Goal: Task Accomplishment & Management: Manage account settings

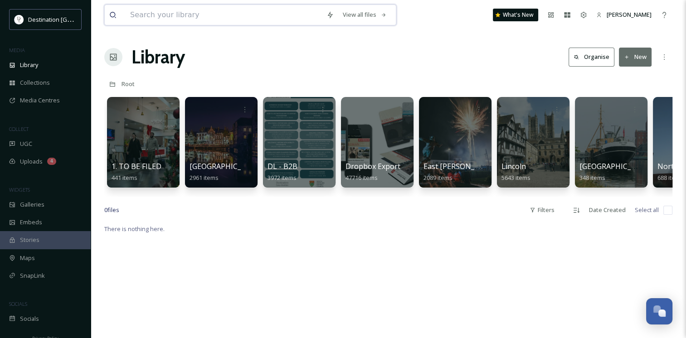
click at [229, 16] on input at bounding box center [224, 15] width 196 height 20
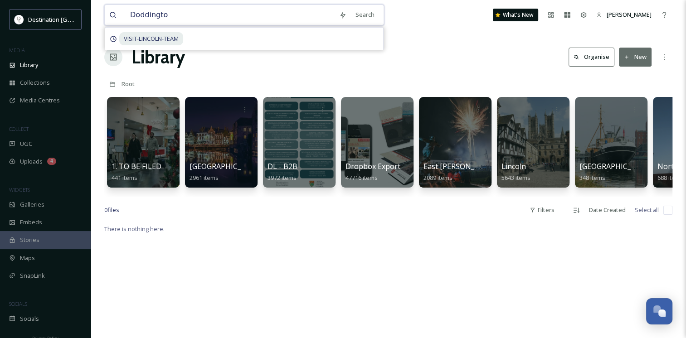
type input "Doddington"
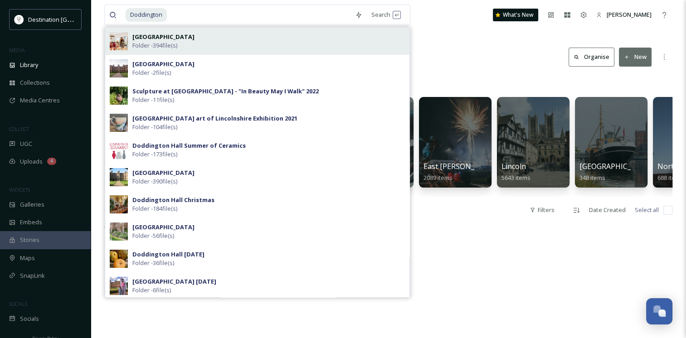
click at [261, 43] on div "[GEOGRAPHIC_DATA] Folder - 394 file(s)" at bounding box center [268, 41] width 273 height 17
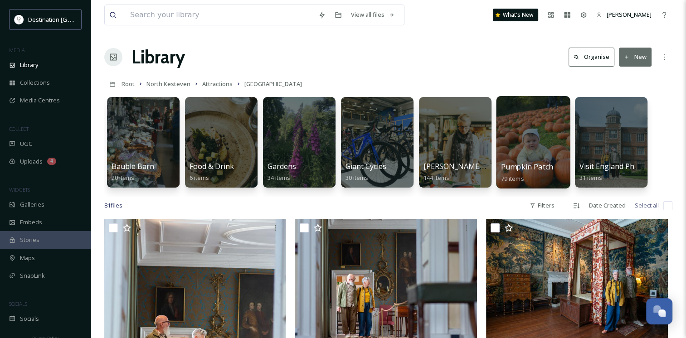
click at [522, 154] on div at bounding box center [533, 142] width 74 height 93
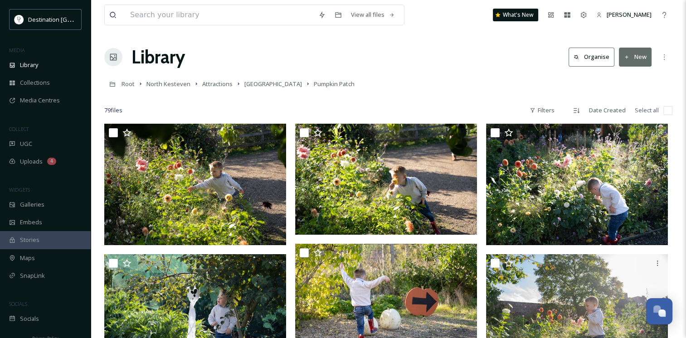
click at [668, 110] on input "checkbox" at bounding box center [668, 110] width 9 height 9
checkbox input "true"
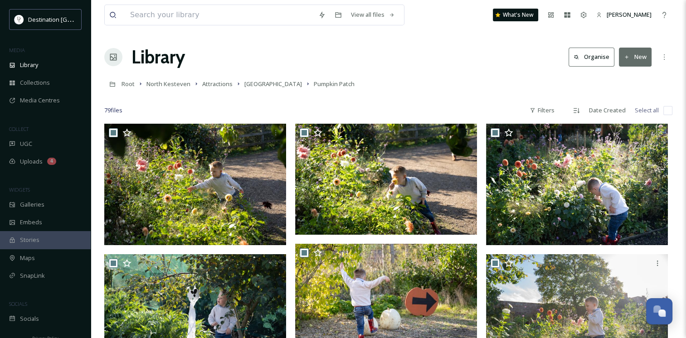
checkbox input "true"
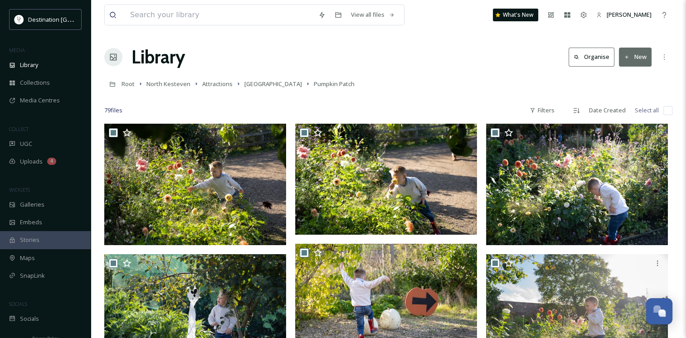
checkbox input "true"
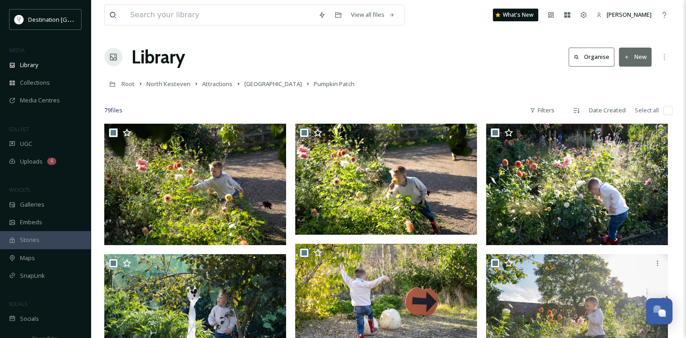
checkbox input "true"
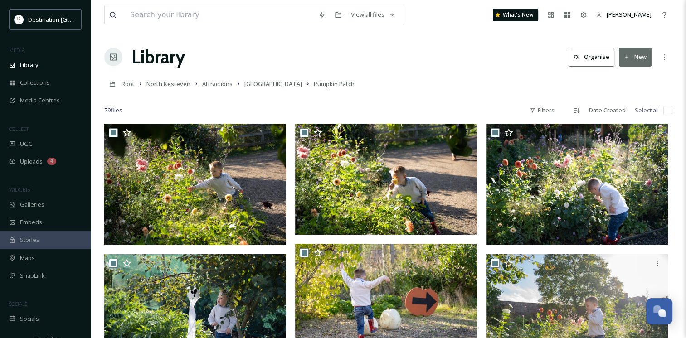
checkbox input "true"
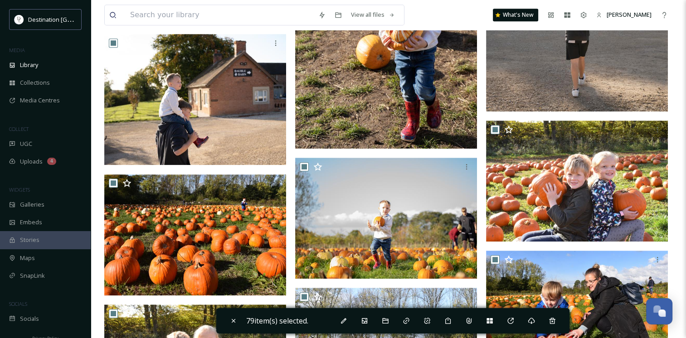
scroll to position [873, 0]
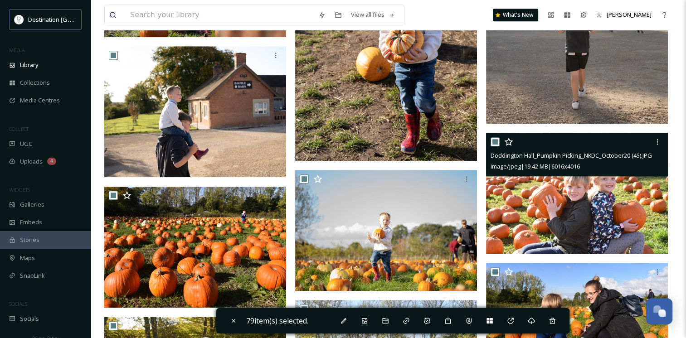
click at [496, 143] on input "checkbox" at bounding box center [495, 141] width 9 height 9
checkbox input "false"
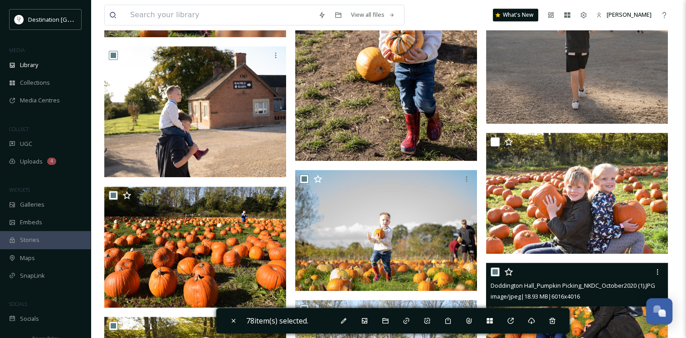
click at [496, 269] on input "checkbox" at bounding box center [495, 272] width 9 height 9
checkbox input "false"
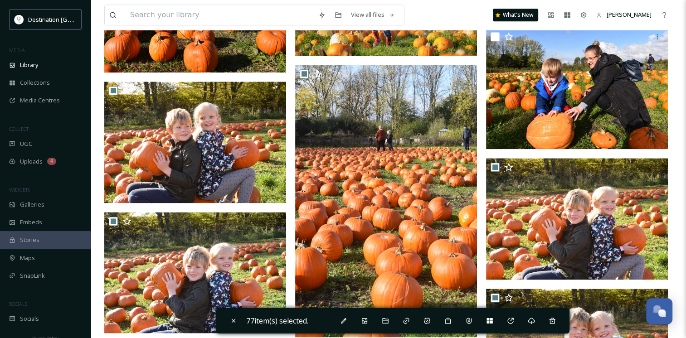
scroll to position [1127, 0]
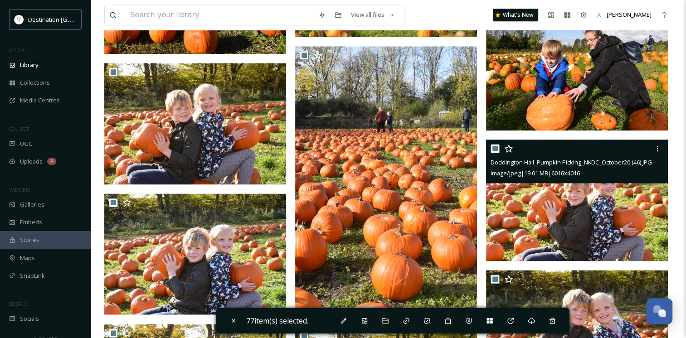
click at [497, 146] on input "checkbox" at bounding box center [495, 148] width 9 height 9
checkbox input "false"
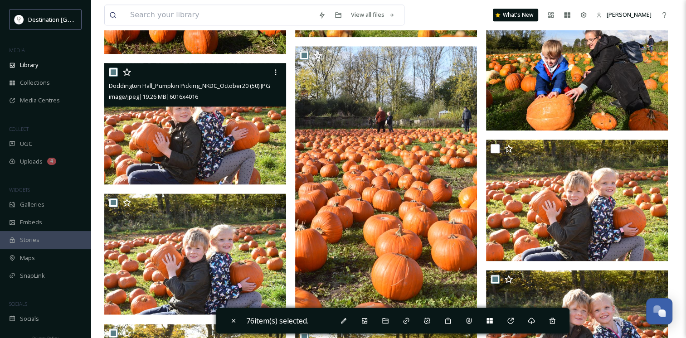
click at [112, 68] on input "checkbox" at bounding box center [113, 72] width 9 height 9
checkbox input "false"
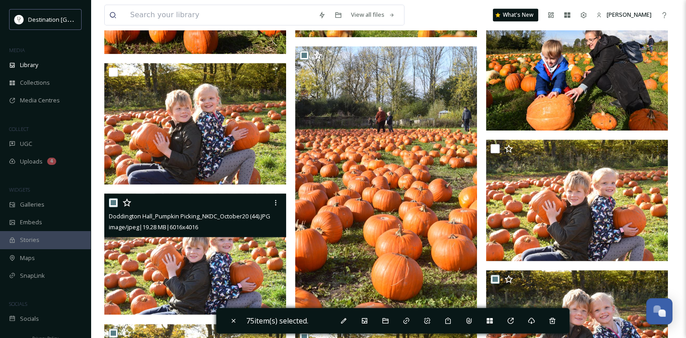
click at [116, 204] on input "checkbox" at bounding box center [113, 202] width 9 height 9
checkbox input "false"
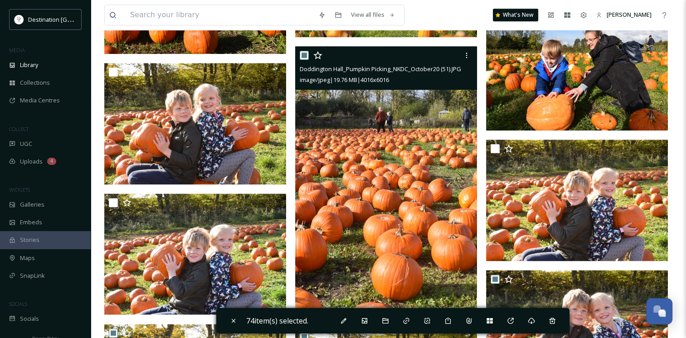
click at [303, 57] on input "checkbox" at bounding box center [304, 55] width 9 height 9
checkbox input "false"
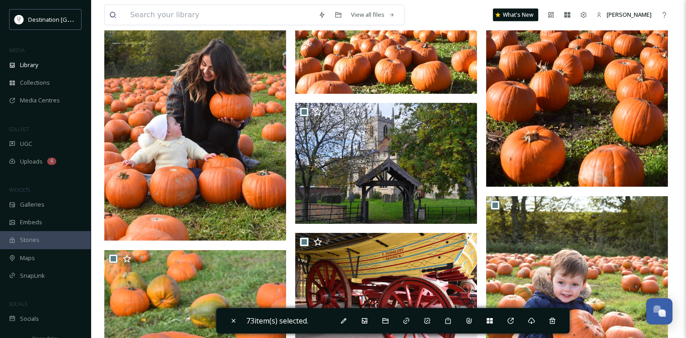
scroll to position [0, 0]
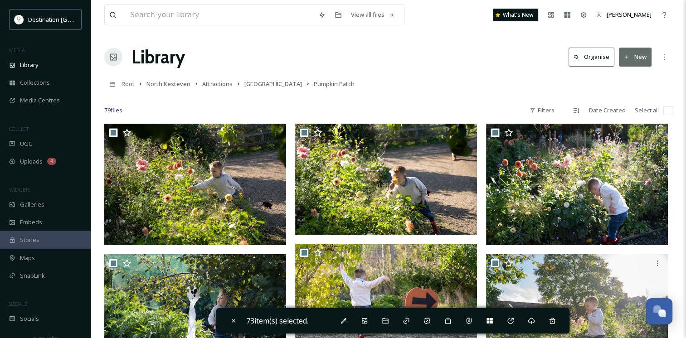
click at [661, 112] on div "79 file s Filters Date Created Select all" at bounding box center [388, 111] width 568 height 18
click at [669, 110] on input "checkbox" at bounding box center [668, 110] width 9 height 9
checkbox input "true"
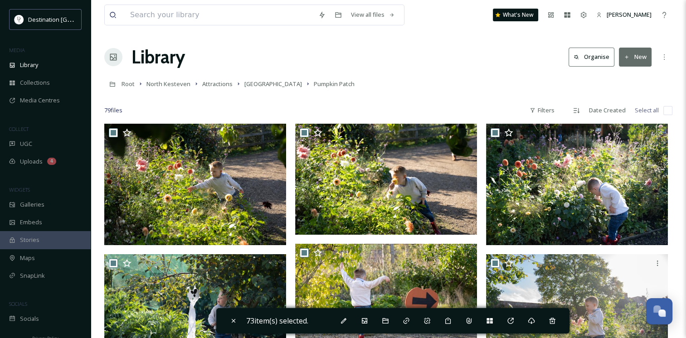
checkbox input "true"
click at [669, 110] on input "checkbox" at bounding box center [668, 110] width 9 height 9
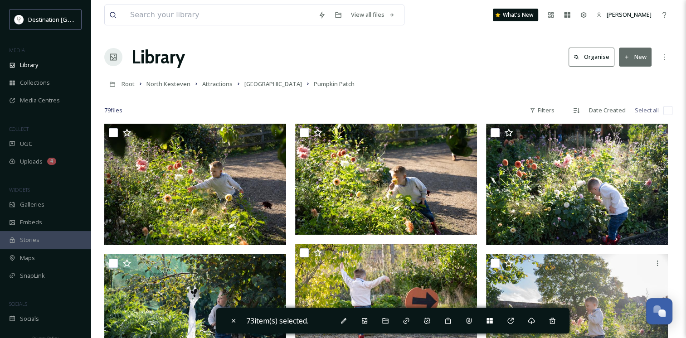
checkbox input "false"
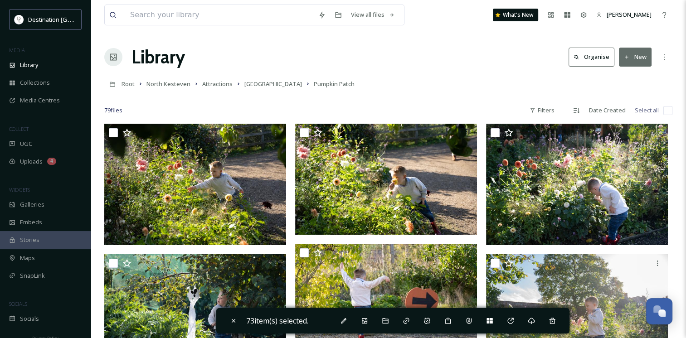
checkbox input "false"
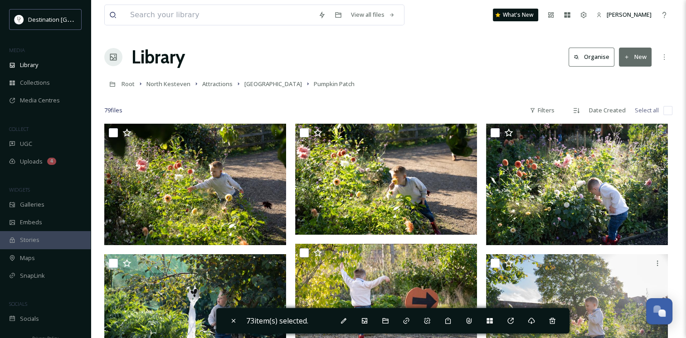
checkbox input "false"
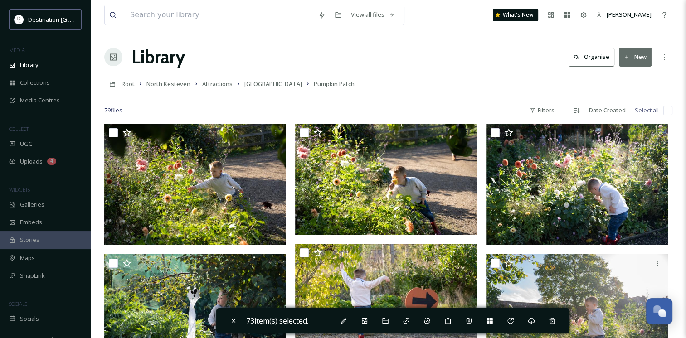
checkbox input "false"
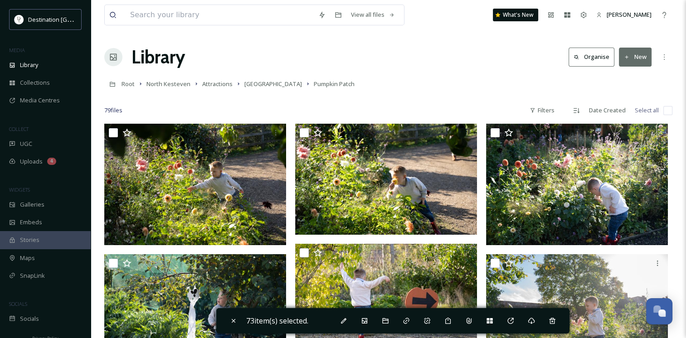
checkbox input "false"
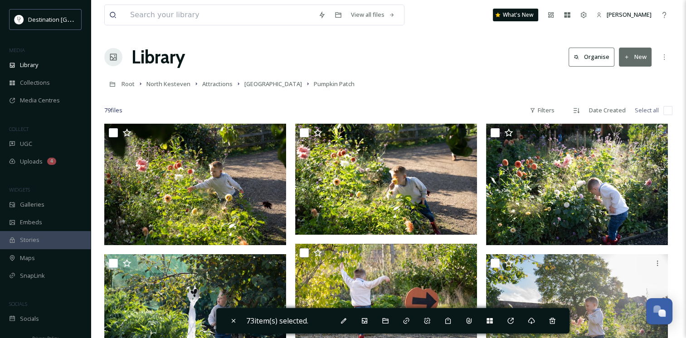
checkbox input "false"
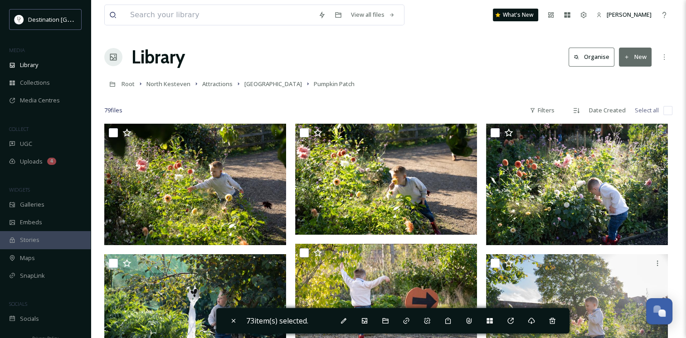
checkbox input "false"
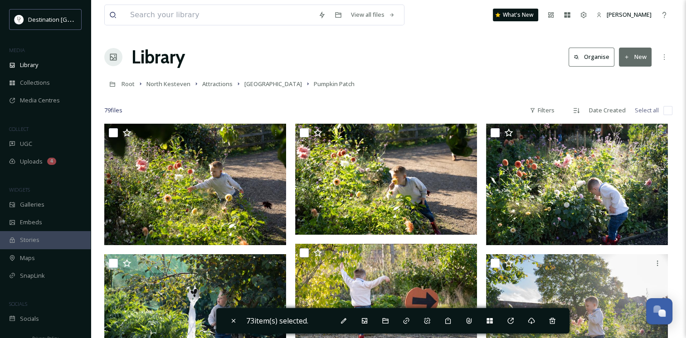
checkbox input "false"
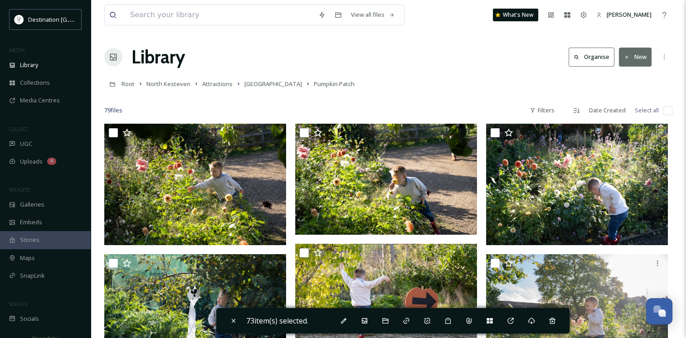
checkbox input "false"
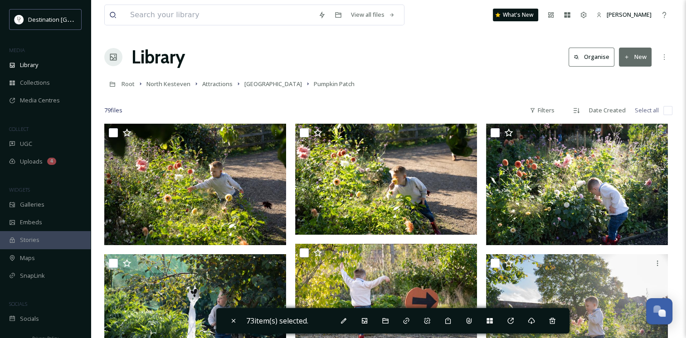
checkbox input "false"
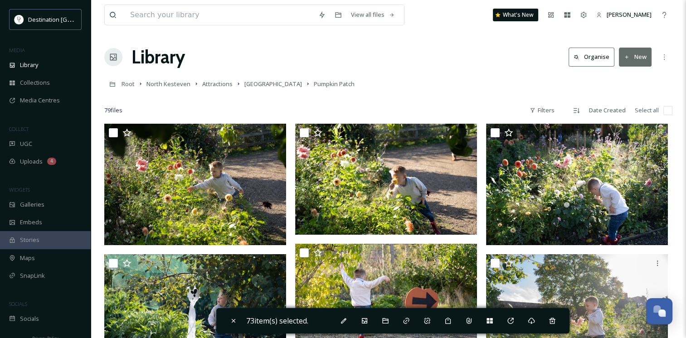
checkbox input "false"
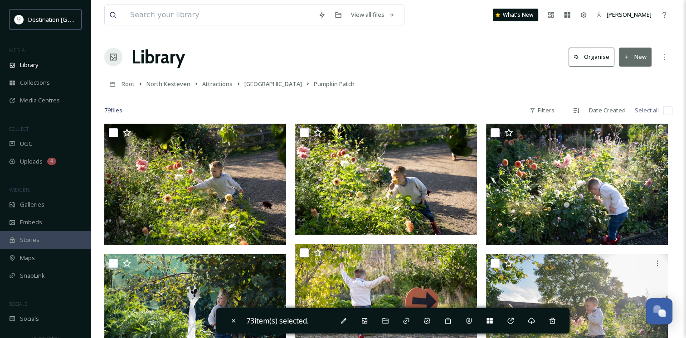
checkbox input "false"
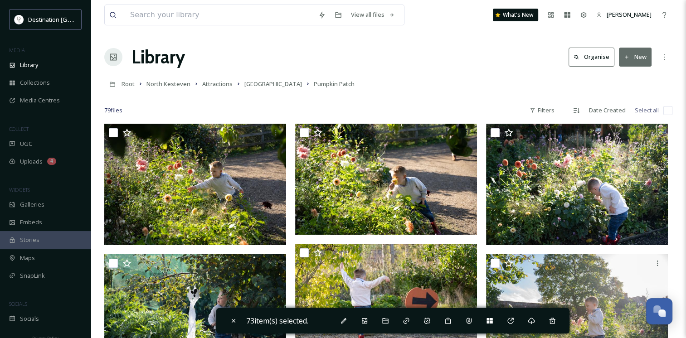
checkbox input "false"
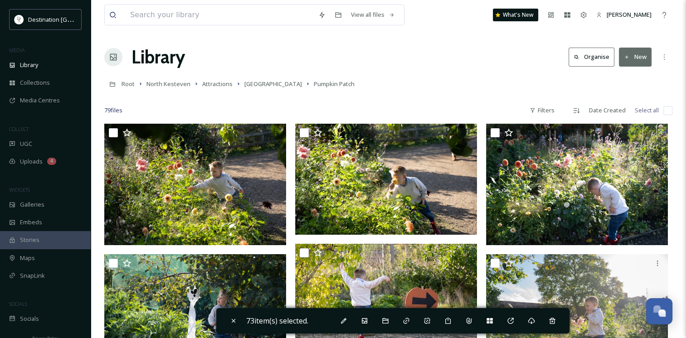
checkbox input "false"
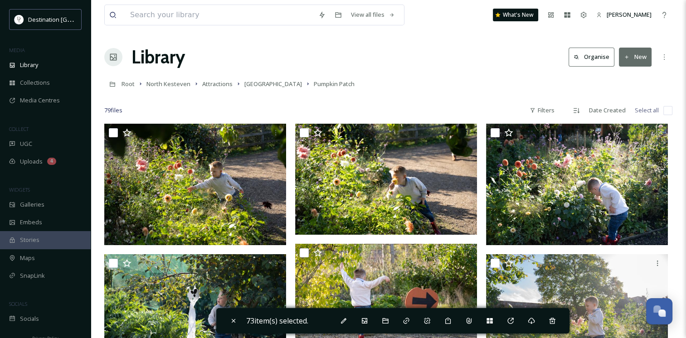
checkbox input "false"
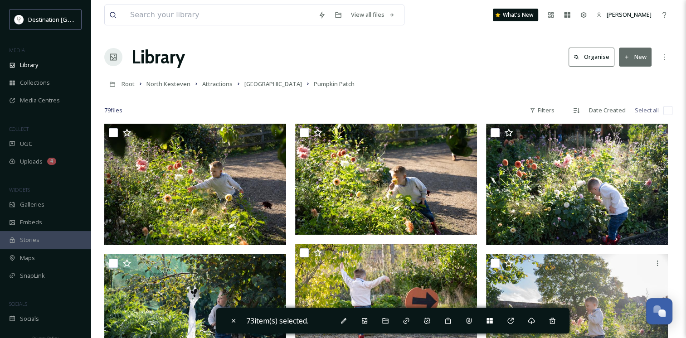
checkbox input "false"
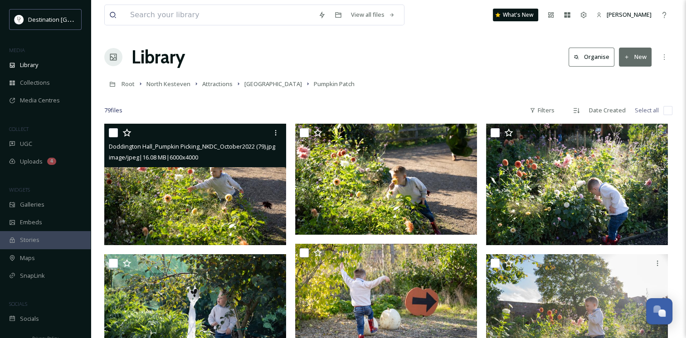
click at [109, 129] on input "checkbox" at bounding box center [113, 132] width 9 height 9
checkbox input "true"
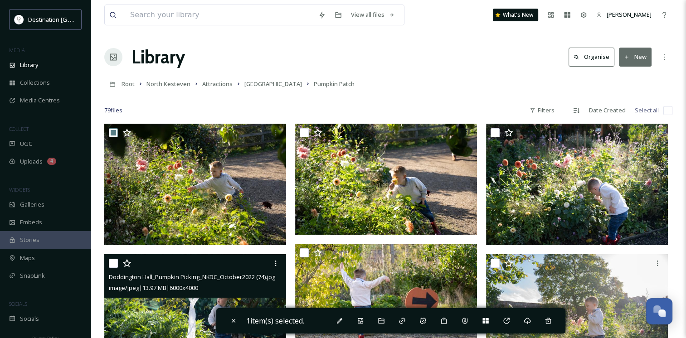
click at [114, 258] on div at bounding box center [196, 263] width 175 height 16
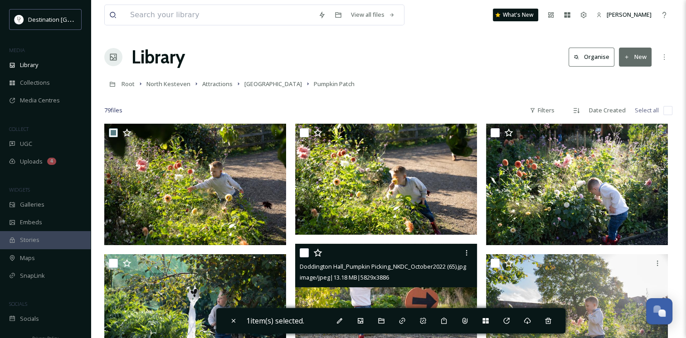
click at [306, 255] on input "checkbox" at bounding box center [304, 253] width 9 height 9
checkbox input "true"
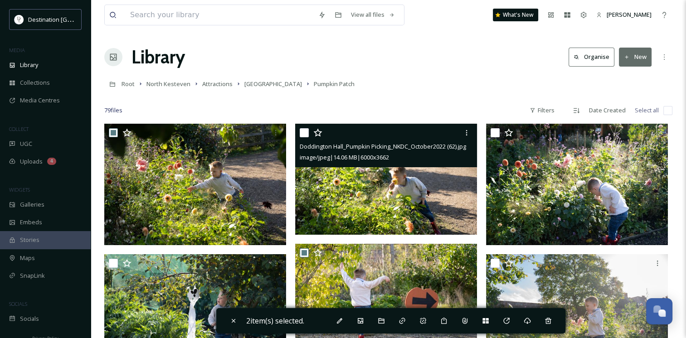
click at [307, 137] on input "checkbox" at bounding box center [304, 132] width 9 height 9
checkbox input "true"
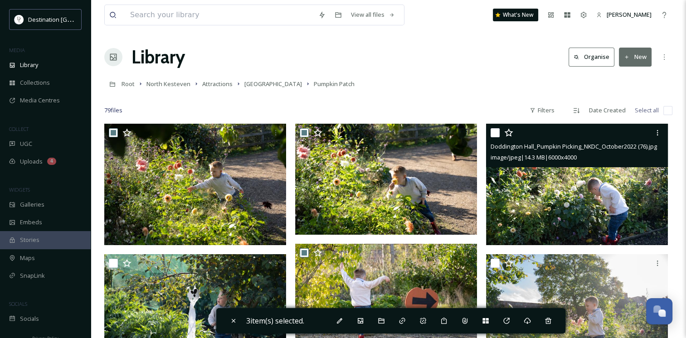
click at [493, 133] on input "checkbox" at bounding box center [495, 132] width 9 height 9
checkbox input "true"
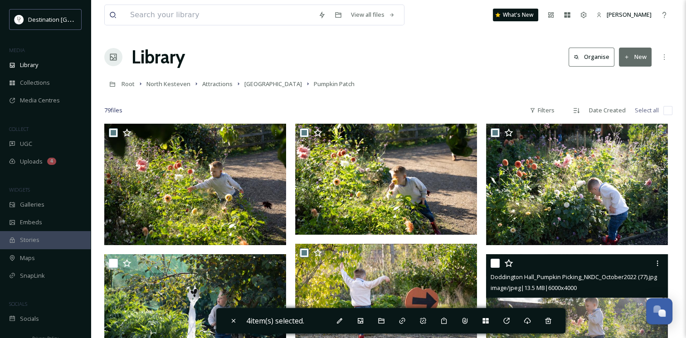
click at [493, 262] on input "checkbox" at bounding box center [495, 263] width 9 height 9
checkbox input "true"
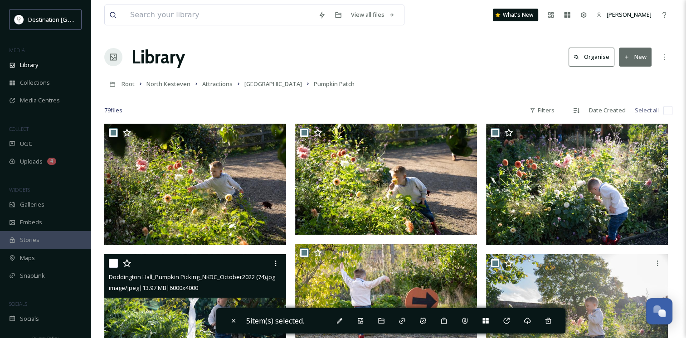
click at [111, 264] on input "checkbox" at bounding box center [113, 263] width 9 height 9
checkbox input "true"
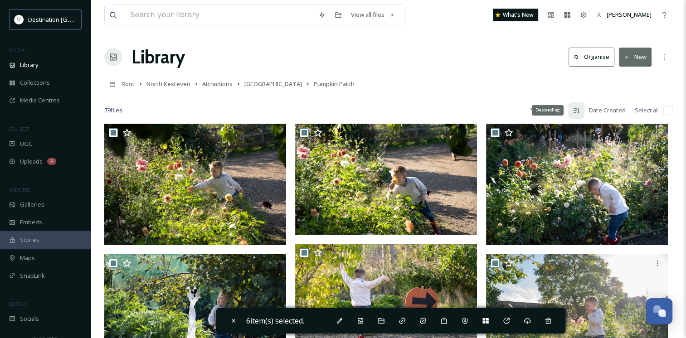
click at [576, 113] on icon at bounding box center [576, 110] width 7 height 7
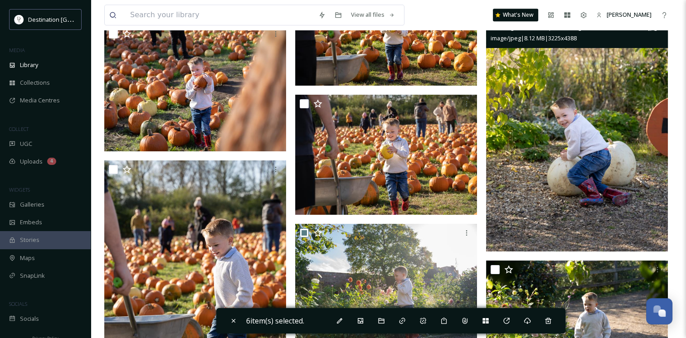
scroll to position [4639, 0]
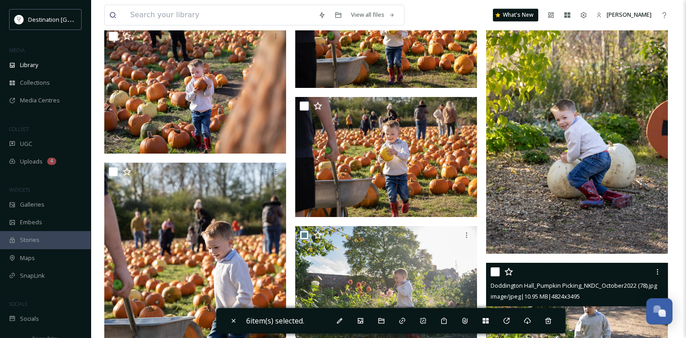
click at [495, 267] on div at bounding box center [578, 272] width 175 height 16
click at [495, 277] on div at bounding box center [578, 272] width 175 height 16
click at [495, 277] on input "checkbox" at bounding box center [495, 272] width 9 height 9
checkbox input "true"
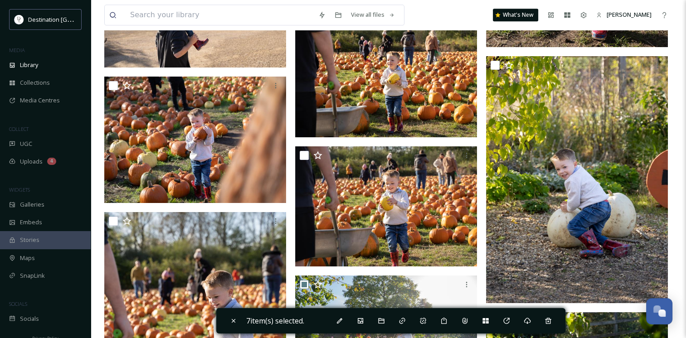
scroll to position [4584, 0]
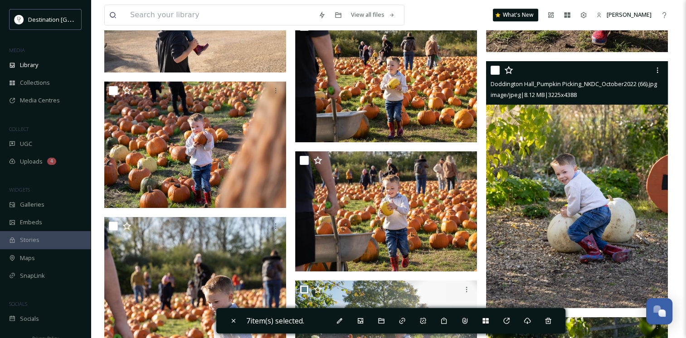
click at [498, 73] on input "checkbox" at bounding box center [495, 70] width 9 height 9
checkbox input "true"
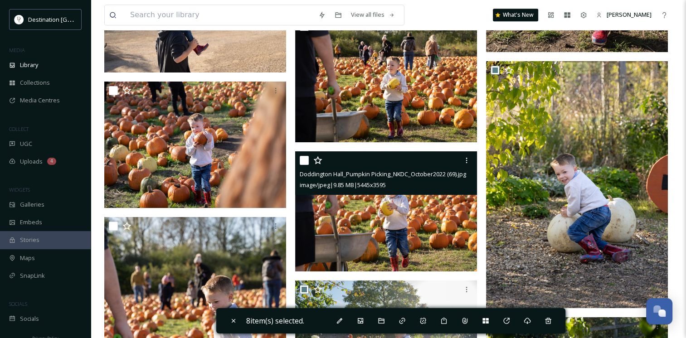
click at [303, 161] on input "checkbox" at bounding box center [304, 160] width 9 height 9
checkbox input "true"
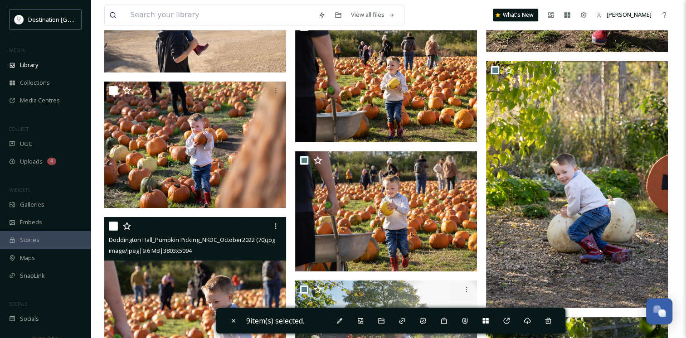
click at [109, 226] on input "checkbox" at bounding box center [113, 226] width 9 height 9
checkbox input "true"
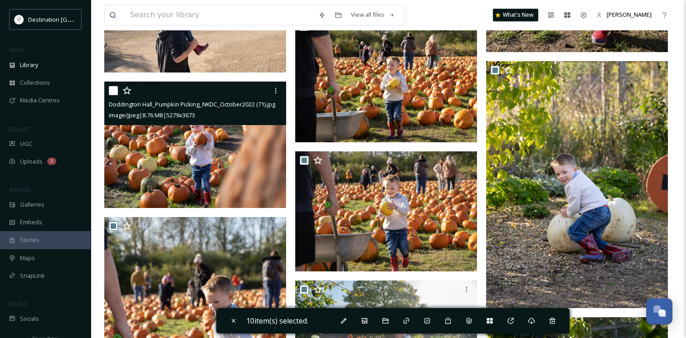
click at [116, 92] on input "checkbox" at bounding box center [113, 90] width 9 height 9
checkbox input "true"
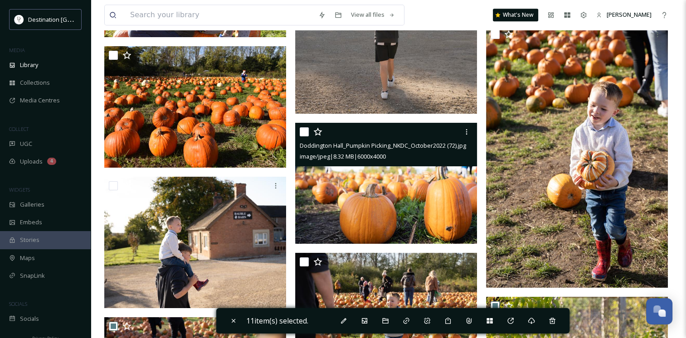
scroll to position [4330, 0]
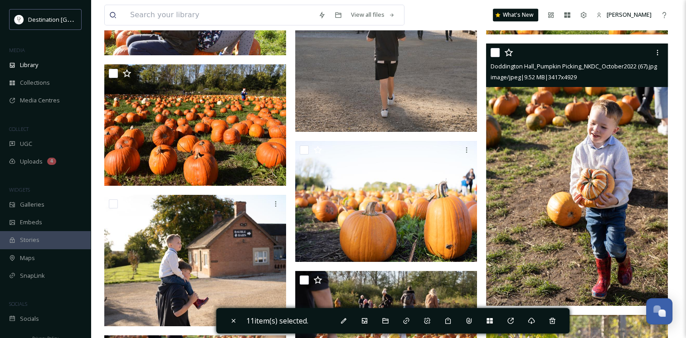
click at [493, 54] on input "checkbox" at bounding box center [495, 52] width 9 height 9
checkbox input "true"
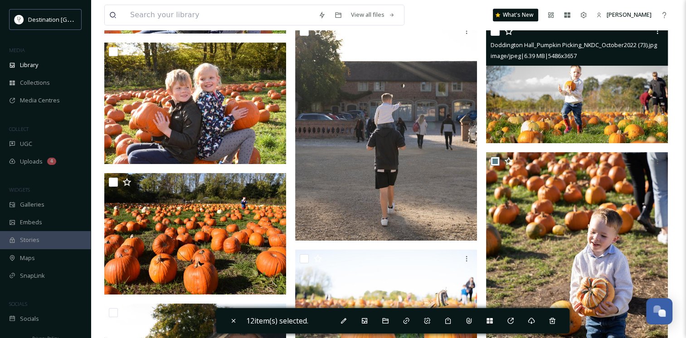
scroll to position [4203, 0]
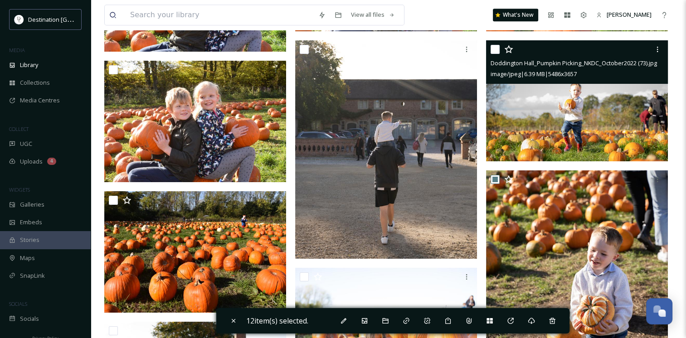
click at [495, 49] on input "checkbox" at bounding box center [495, 49] width 9 height 9
checkbox input "true"
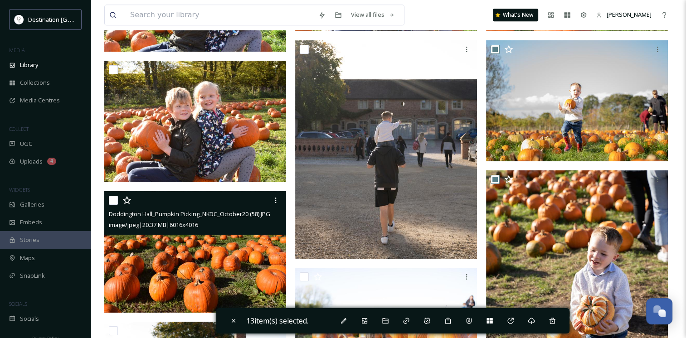
click at [112, 199] on input "checkbox" at bounding box center [113, 200] width 9 height 9
checkbox input "true"
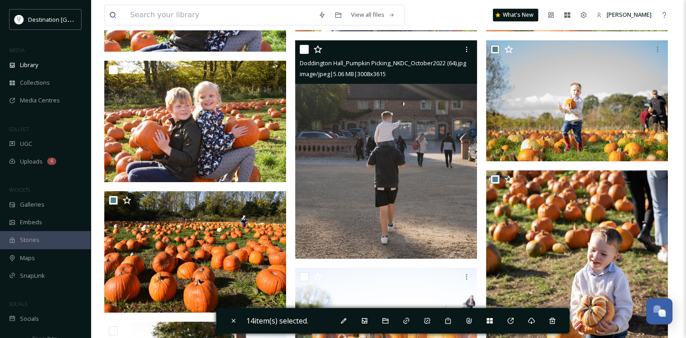
click at [301, 54] on input "checkbox" at bounding box center [304, 49] width 9 height 9
checkbox input "true"
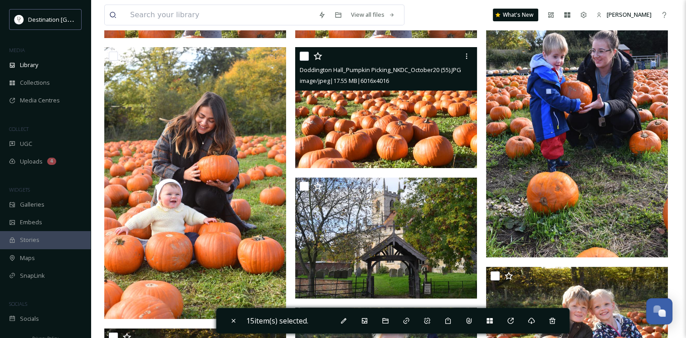
scroll to position [3024, 0]
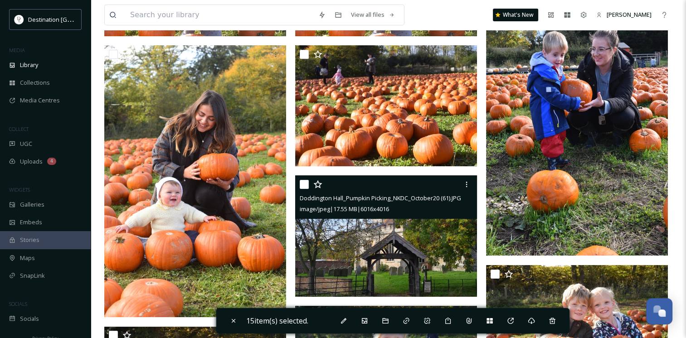
click at [303, 180] on input "checkbox" at bounding box center [304, 184] width 9 height 9
checkbox input "true"
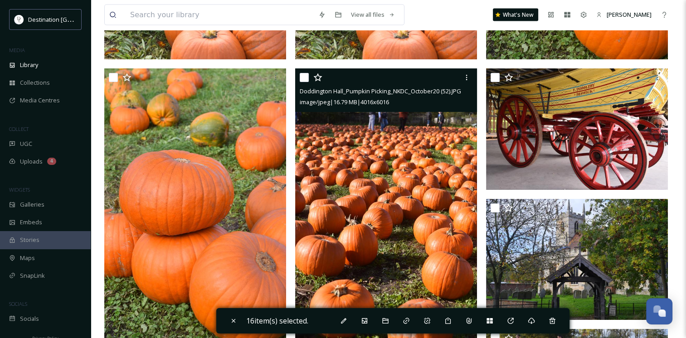
scroll to position [2026, 0]
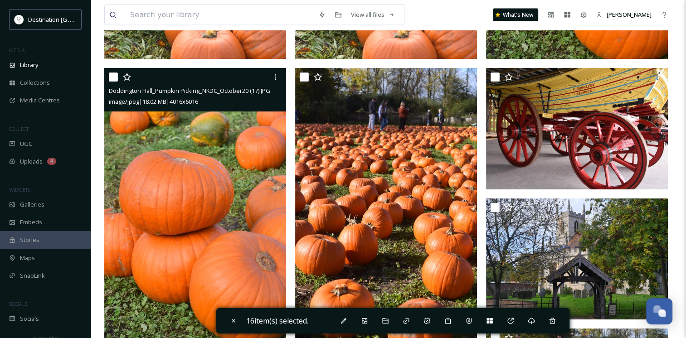
click at [112, 76] on input "checkbox" at bounding box center [113, 77] width 9 height 9
checkbox input "true"
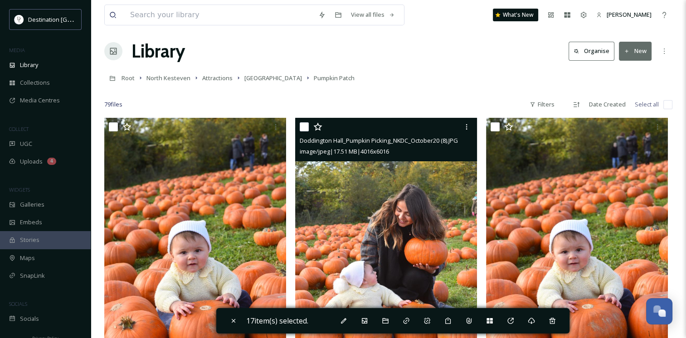
scroll to position [0, 0]
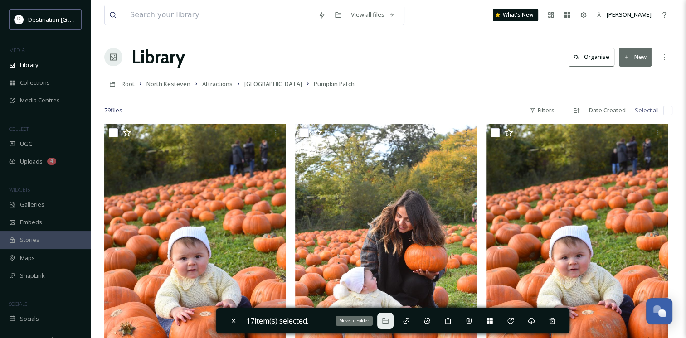
click at [393, 322] on div "Move To Folder" at bounding box center [385, 321] width 16 height 16
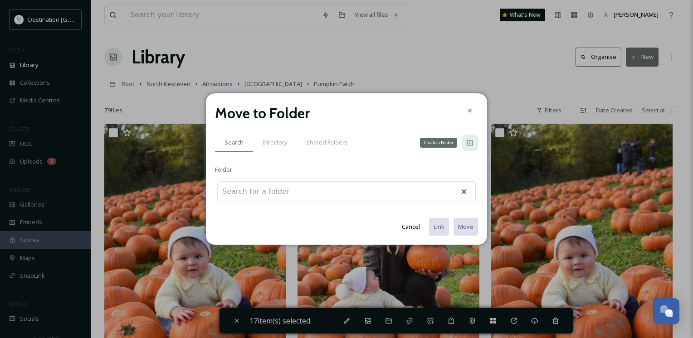
click at [468, 143] on icon at bounding box center [469, 142] width 7 height 7
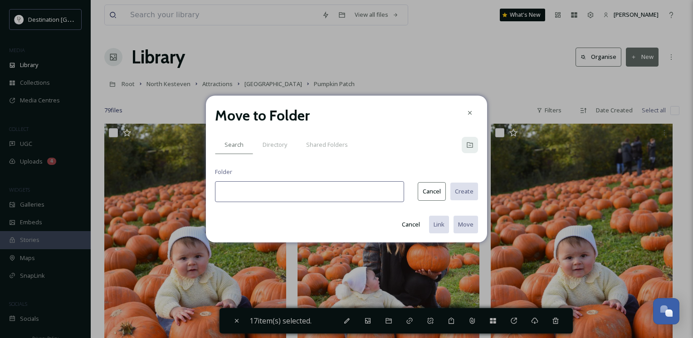
click at [250, 192] on input at bounding box center [309, 191] width 189 height 21
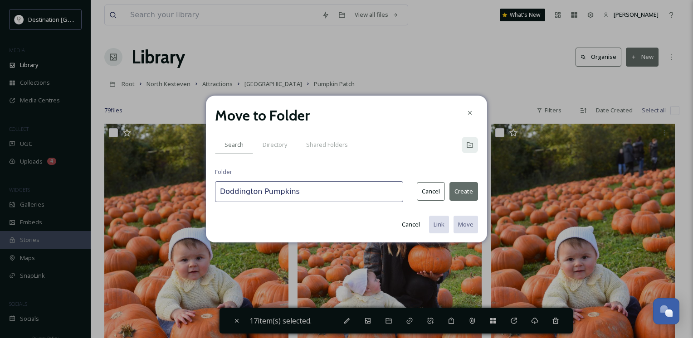
type input "Doddington Pumpkins"
click at [463, 188] on button "Create" at bounding box center [463, 191] width 29 height 19
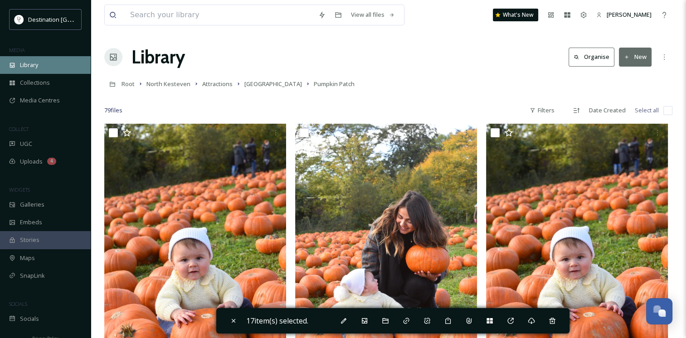
click at [34, 68] on span "Library" at bounding box center [29, 65] width 18 height 9
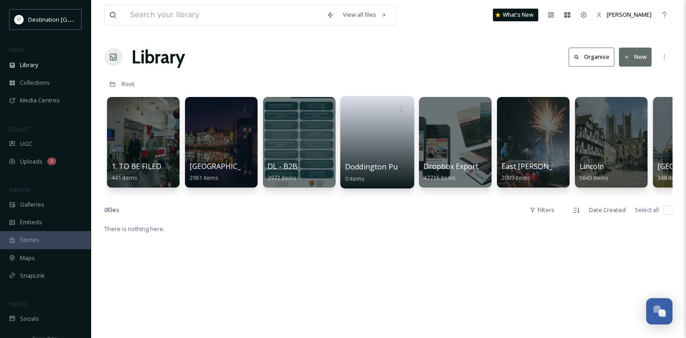
click at [375, 127] on link at bounding box center [377, 139] width 65 height 44
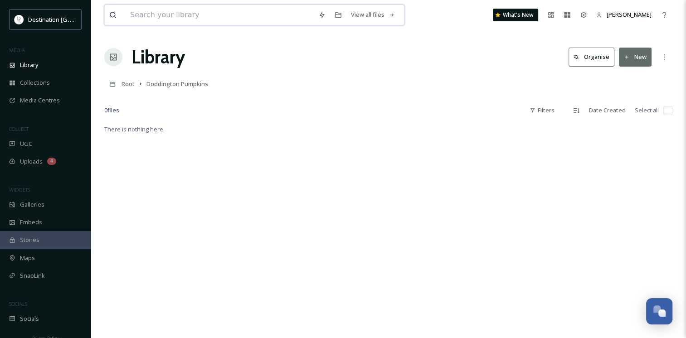
click at [166, 15] on input at bounding box center [220, 15] width 188 height 20
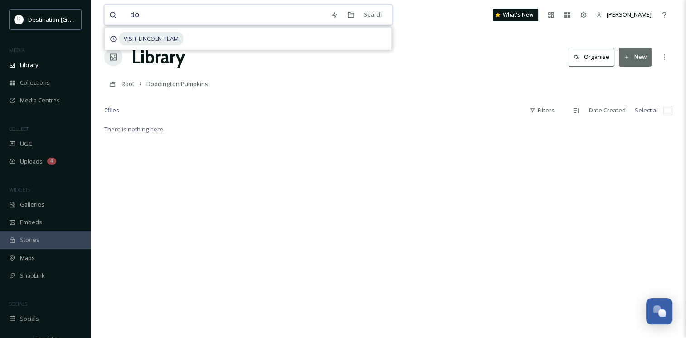
type input "d"
type input "p"
type input "doddington pumpkin"
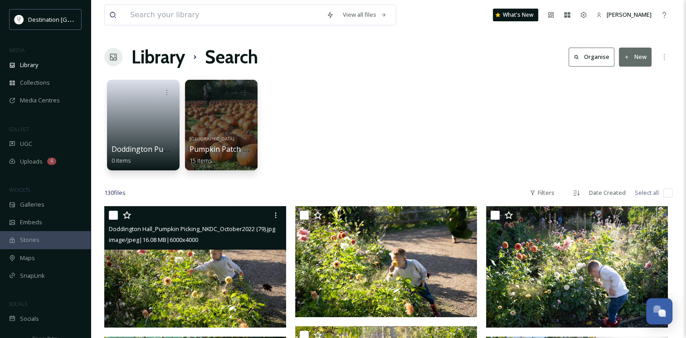
click at [116, 212] on input "checkbox" at bounding box center [113, 215] width 9 height 9
checkbox input "true"
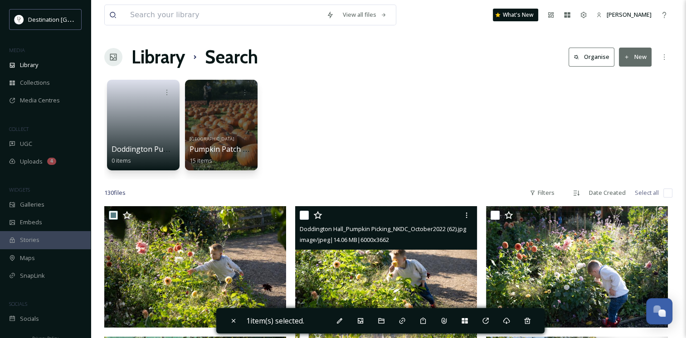
click at [304, 213] on input "checkbox" at bounding box center [304, 215] width 9 height 9
checkbox input "true"
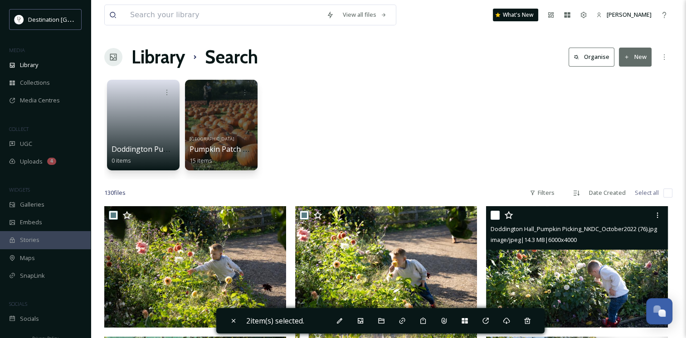
click at [498, 214] on input "checkbox" at bounding box center [495, 215] width 9 height 9
checkbox input "true"
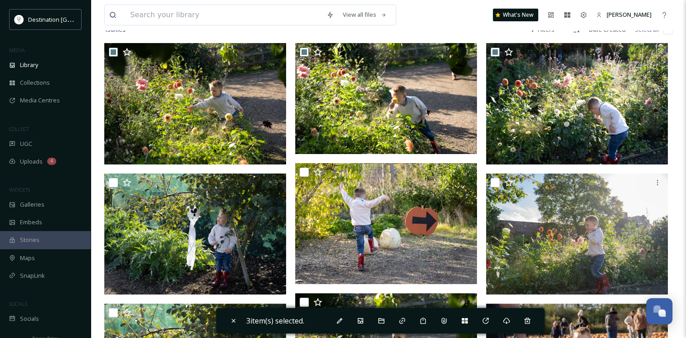
scroll to position [205, 0]
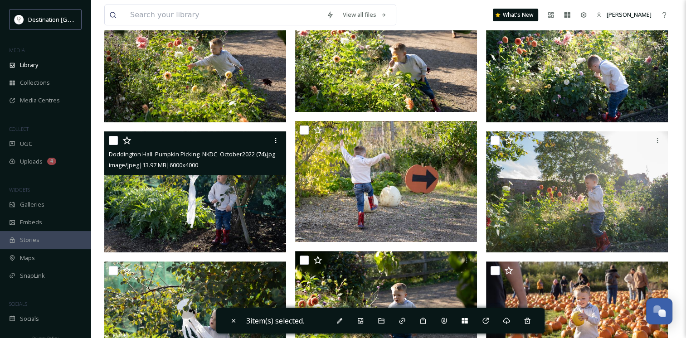
click at [118, 139] on div at bounding box center [196, 140] width 175 height 16
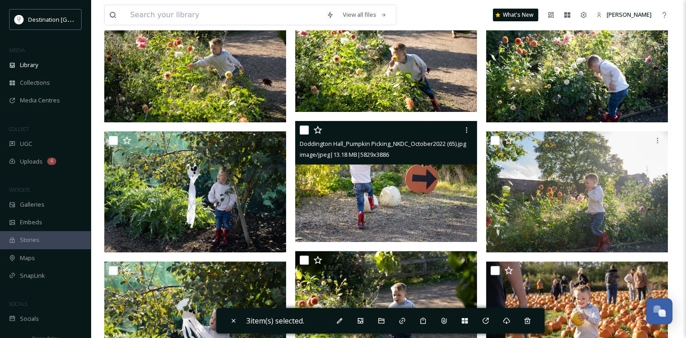
click at [305, 128] on input "checkbox" at bounding box center [304, 130] width 9 height 9
checkbox input "true"
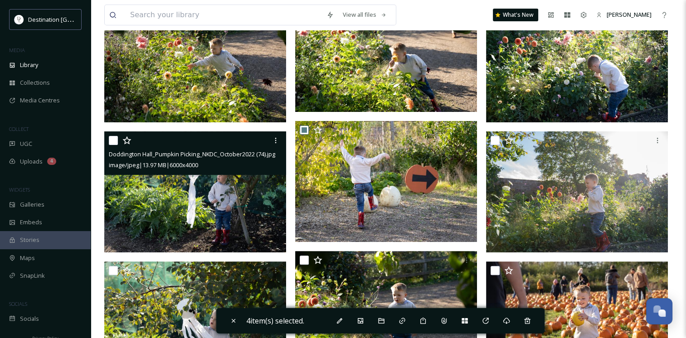
click at [114, 138] on input "checkbox" at bounding box center [113, 140] width 9 height 9
checkbox input "true"
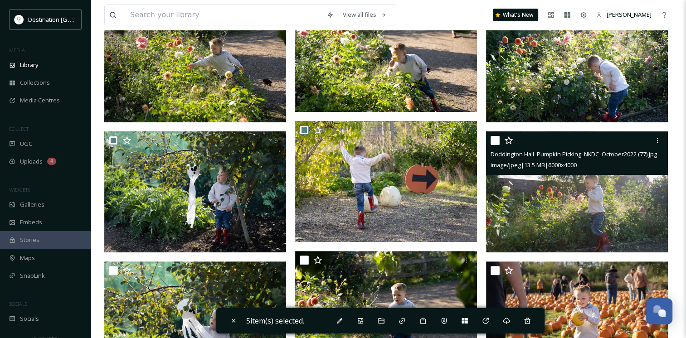
click at [500, 141] on div at bounding box center [578, 140] width 175 height 16
click at [498, 141] on input "checkbox" at bounding box center [495, 140] width 9 height 9
checkbox input "true"
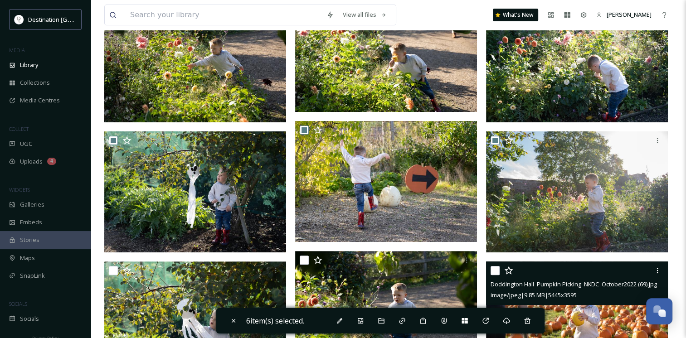
click at [497, 269] on input "checkbox" at bounding box center [495, 270] width 9 height 9
checkbox input "true"
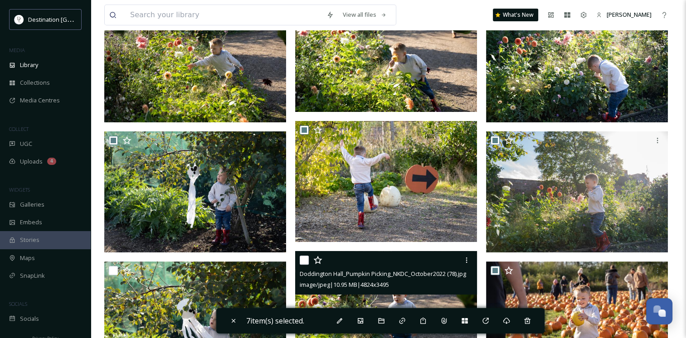
click at [303, 261] on input "checkbox" at bounding box center [304, 260] width 9 height 9
checkbox input "true"
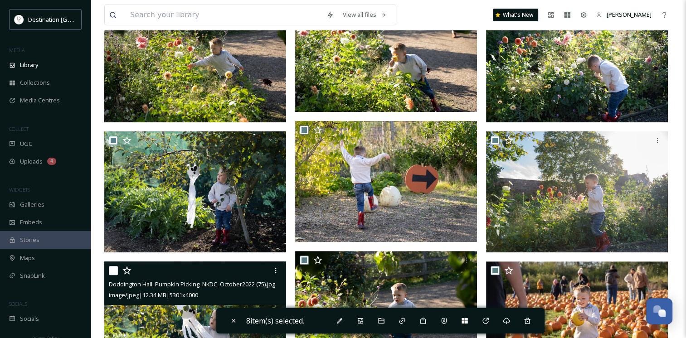
click at [112, 273] on input "checkbox" at bounding box center [113, 270] width 9 height 9
checkbox input "true"
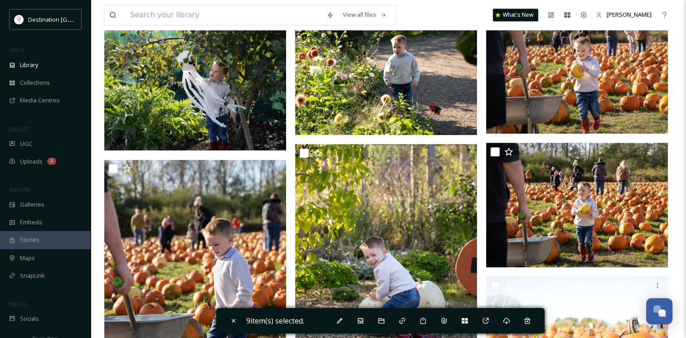
scroll to position [483, 0]
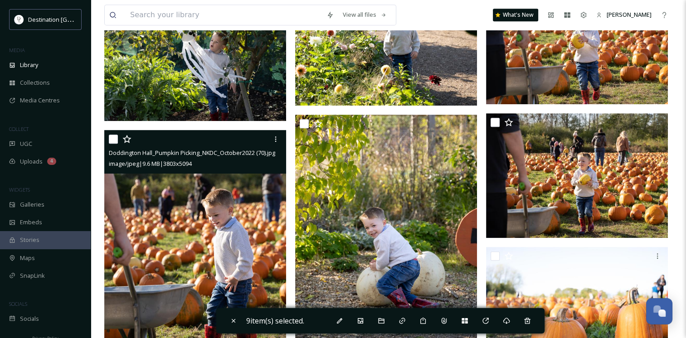
click at [109, 136] on input "checkbox" at bounding box center [113, 139] width 9 height 9
checkbox input "true"
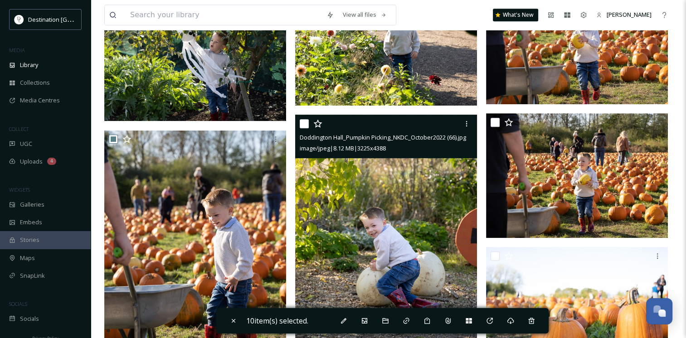
click at [307, 121] on input "checkbox" at bounding box center [304, 123] width 9 height 9
checkbox input "true"
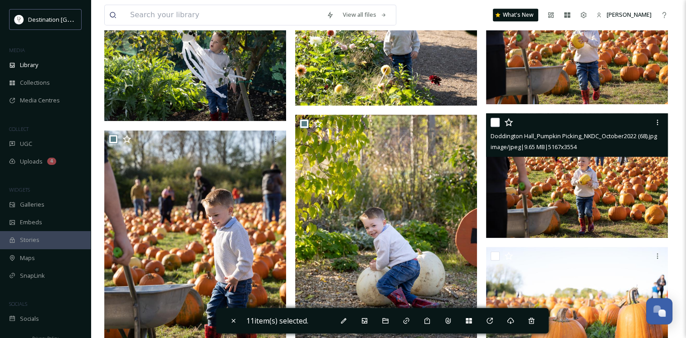
click at [499, 121] on div at bounding box center [578, 122] width 175 height 16
click at [490, 124] on div "Doddington Hall_Pumpkin Picking_NKDC_October2022 (68).jpg image/jpeg | 9.65 MB …" at bounding box center [577, 135] width 182 height 44
click at [494, 122] on input "checkbox" at bounding box center [495, 122] width 9 height 9
checkbox input "true"
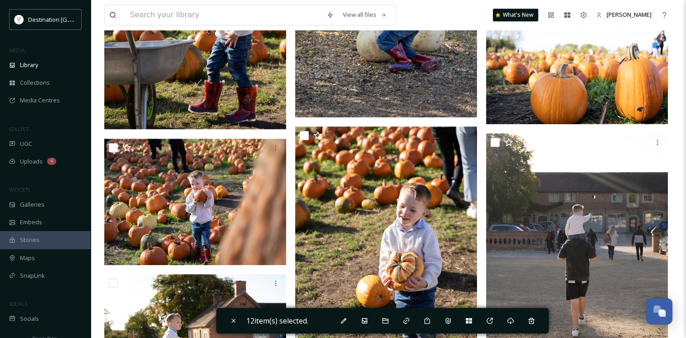
scroll to position [760, 0]
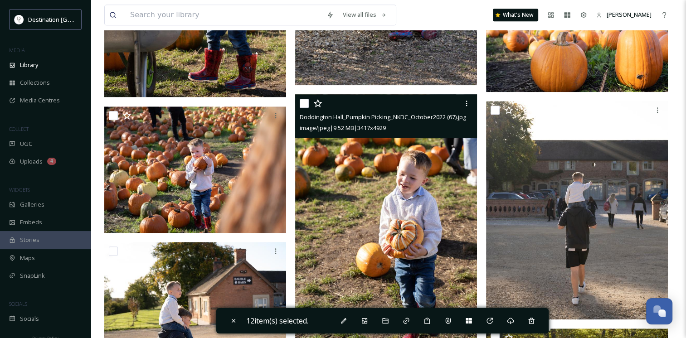
click at [304, 107] on input "checkbox" at bounding box center [304, 103] width 9 height 9
checkbox input "true"
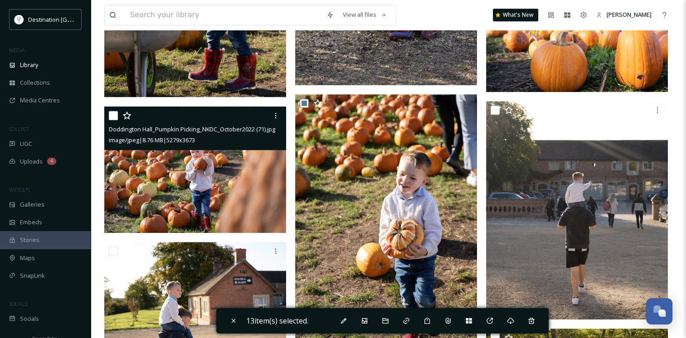
click at [112, 118] on input "checkbox" at bounding box center [113, 115] width 9 height 9
checkbox input "true"
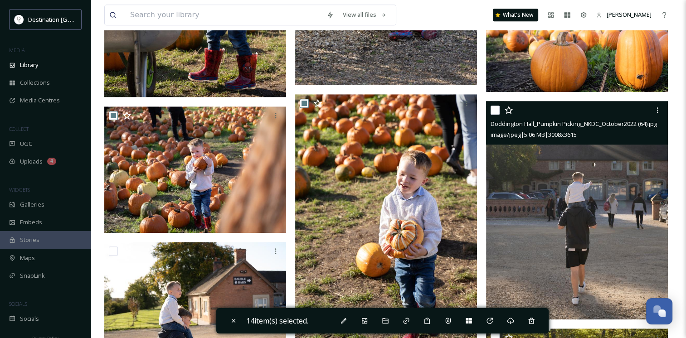
click at [494, 108] on input "checkbox" at bounding box center [495, 110] width 9 height 9
checkbox input "true"
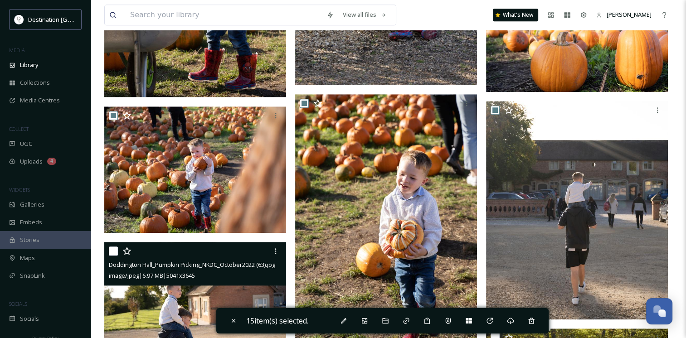
click at [114, 249] on input "checkbox" at bounding box center [113, 251] width 9 height 9
checkbox input "true"
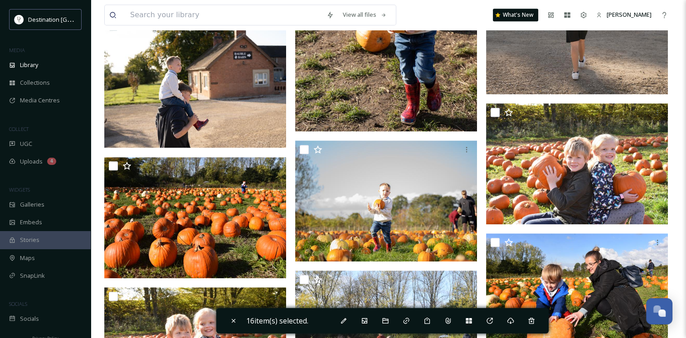
scroll to position [1001, 0]
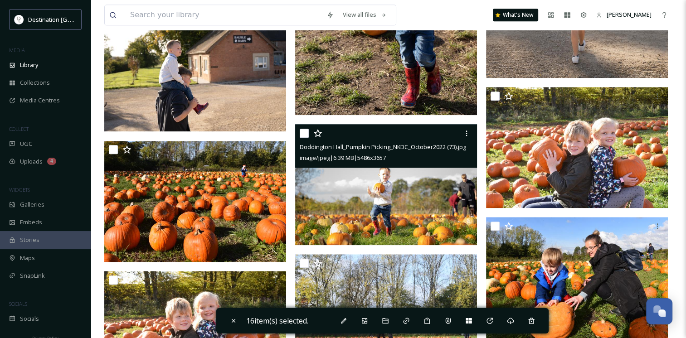
click at [303, 132] on input "checkbox" at bounding box center [304, 133] width 9 height 9
checkbox input "true"
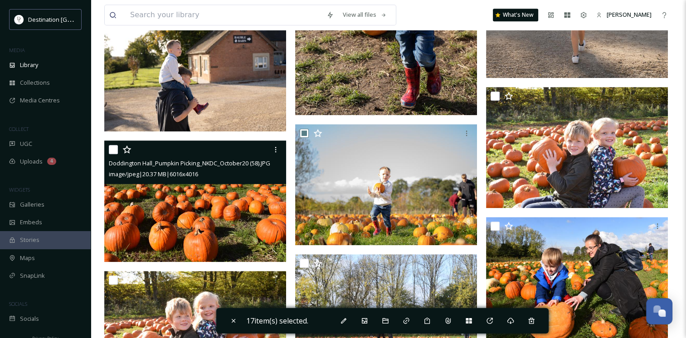
click at [110, 147] on input "checkbox" at bounding box center [113, 149] width 9 height 9
checkbox input "true"
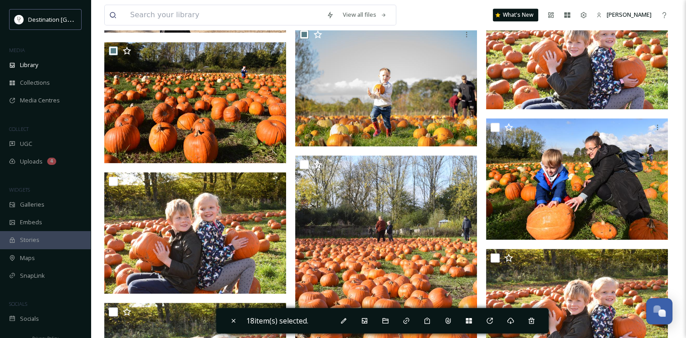
scroll to position [1132, 0]
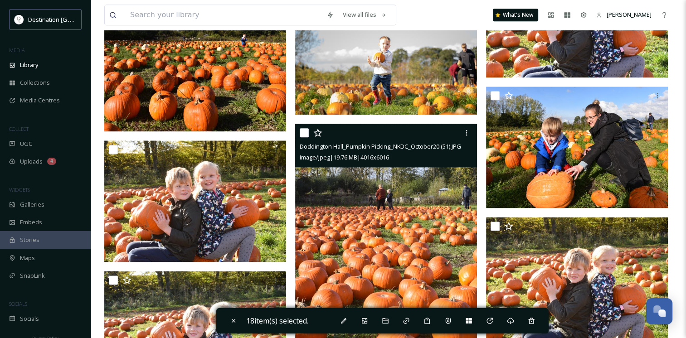
click at [305, 130] on input "checkbox" at bounding box center [304, 132] width 9 height 9
checkbox input "true"
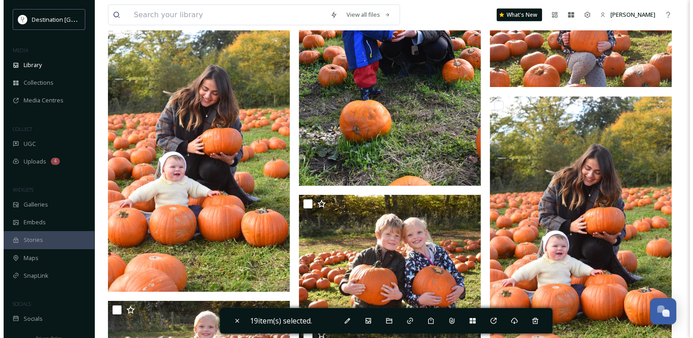
scroll to position [3673, 0]
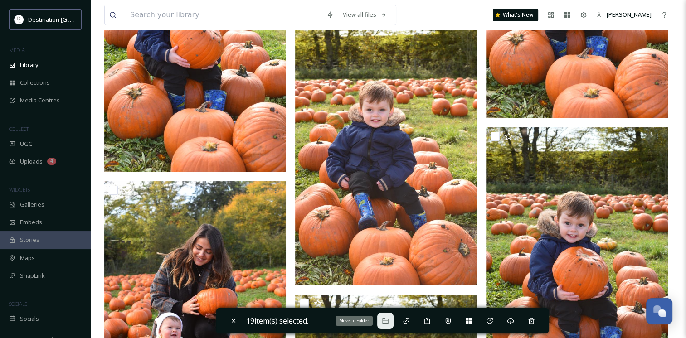
click at [385, 322] on icon at bounding box center [385, 320] width 7 height 7
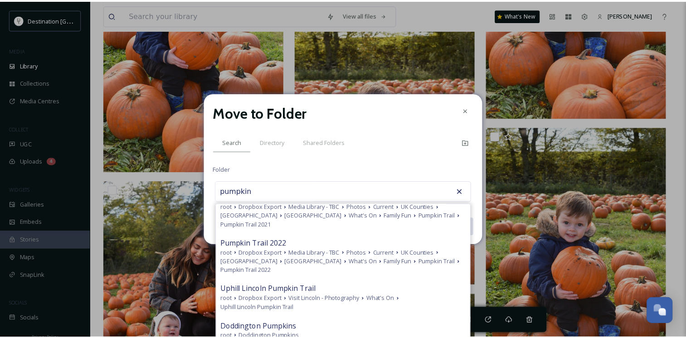
scroll to position [221, 0]
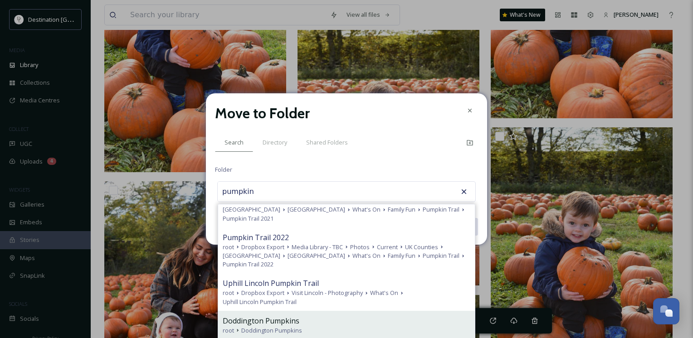
click at [319, 320] on div "Doddington Pumpkins" at bounding box center [347, 321] width 248 height 11
type input "Doddington Pumpkins"
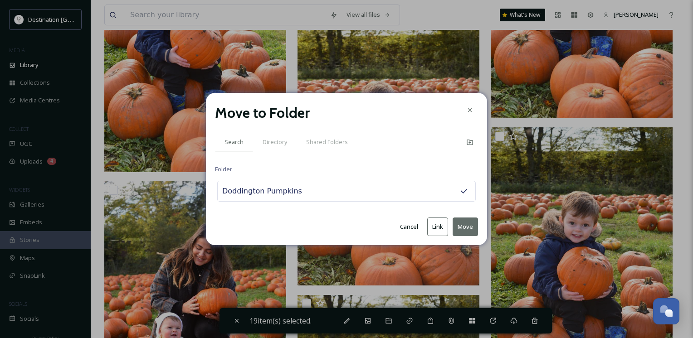
click at [460, 233] on button "Move" at bounding box center [465, 227] width 25 height 19
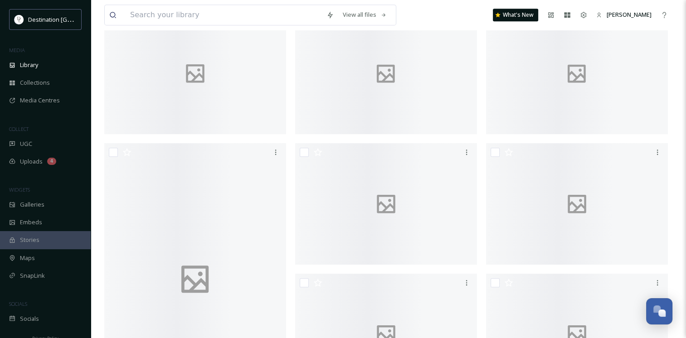
scroll to position [0, 0]
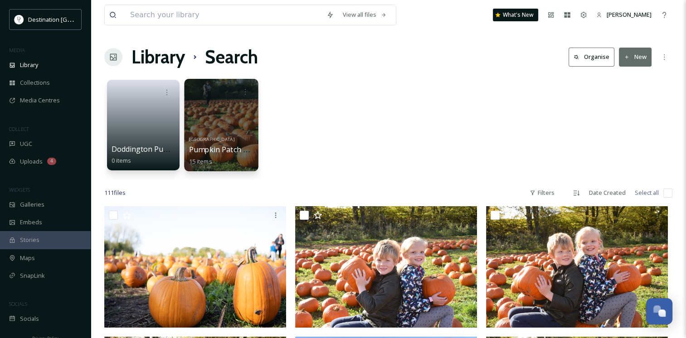
click at [185, 115] on div at bounding box center [221, 125] width 74 height 93
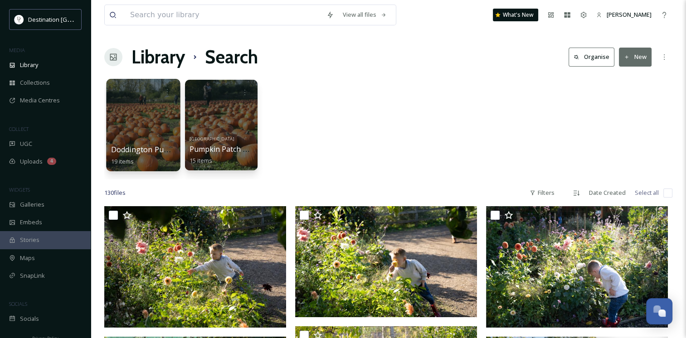
click at [160, 152] on span "Doddington Pumpkins" at bounding box center [150, 150] width 78 height 10
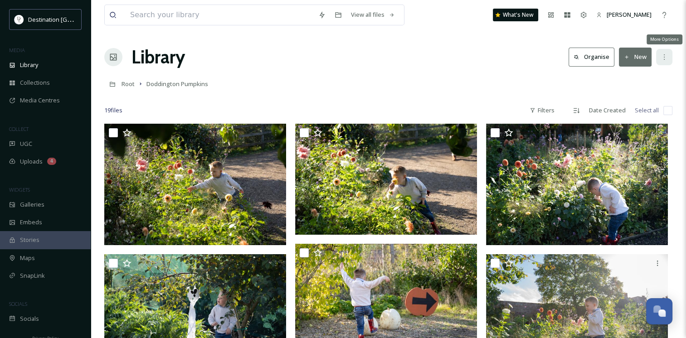
click at [666, 58] on icon at bounding box center [664, 57] width 7 height 7
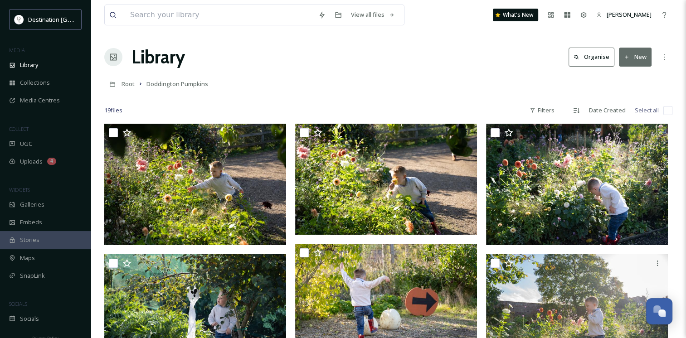
click at [668, 106] on input "checkbox" at bounding box center [668, 110] width 9 height 9
checkbox input "true"
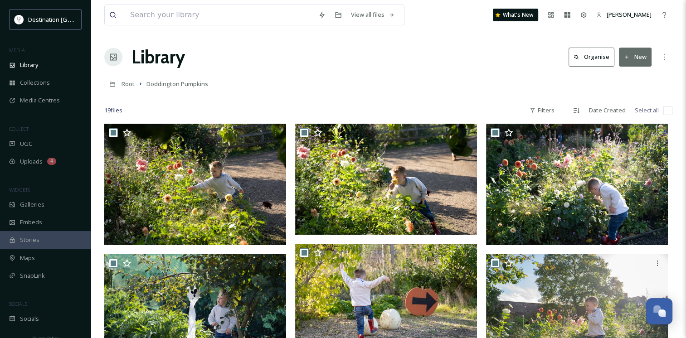
checkbox input "true"
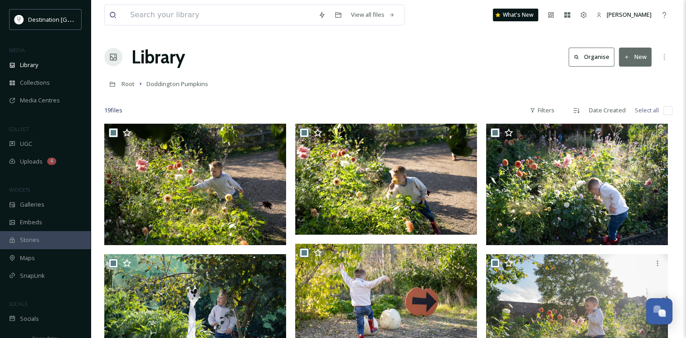
checkbox input "true"
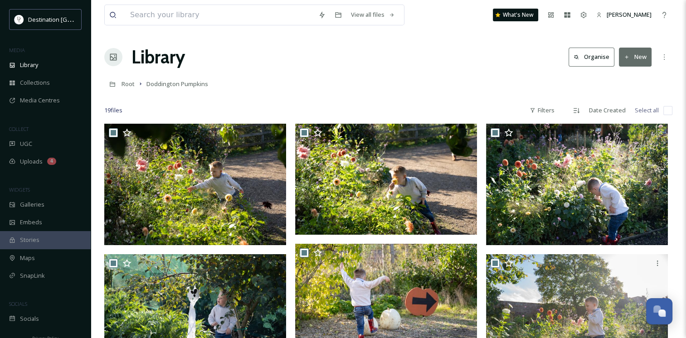
checkbox input "true"
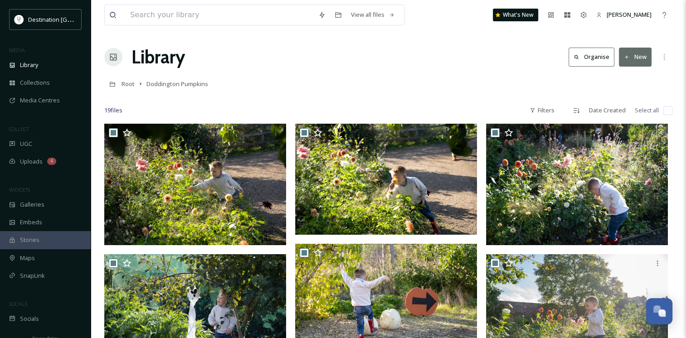
checkbox input "true"
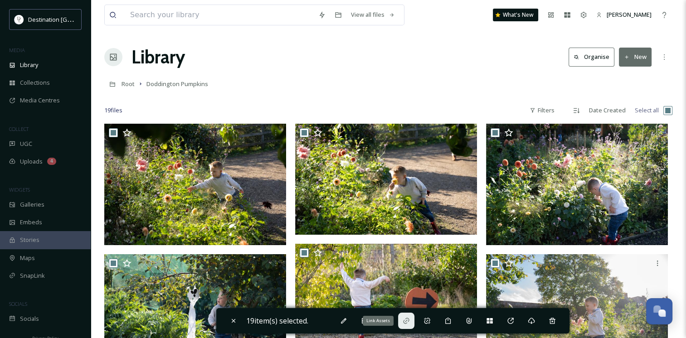
click at [406, 322] on icon at bounding box center [406, 321] width 6 height 6
checkbox input "false"
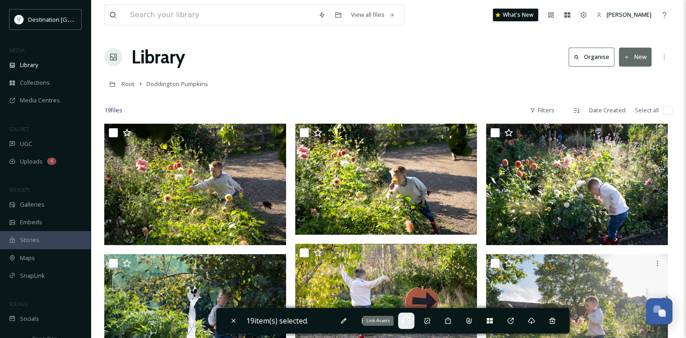
checkbox input "false"
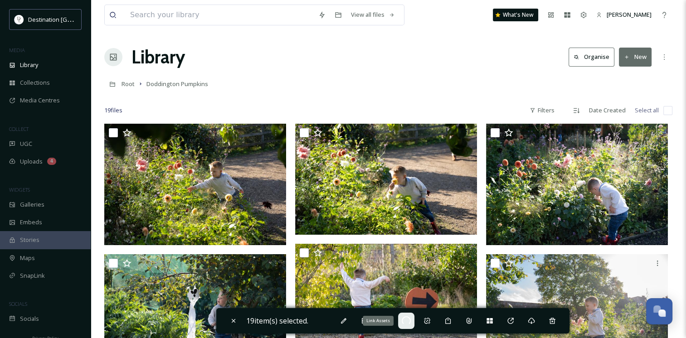
checkbox input "false"
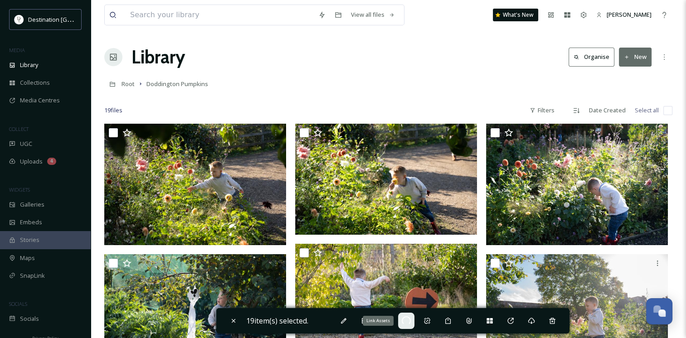
checkbox input "false"
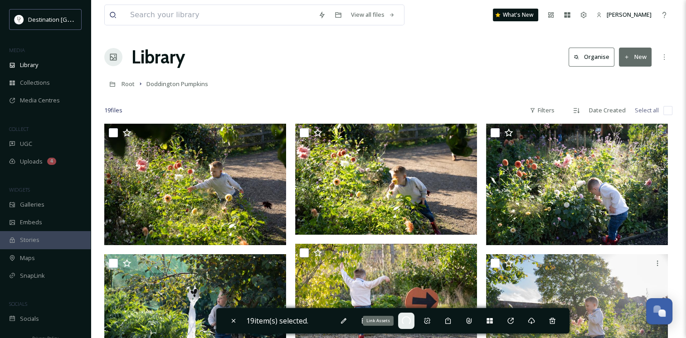
checkbox input "false"
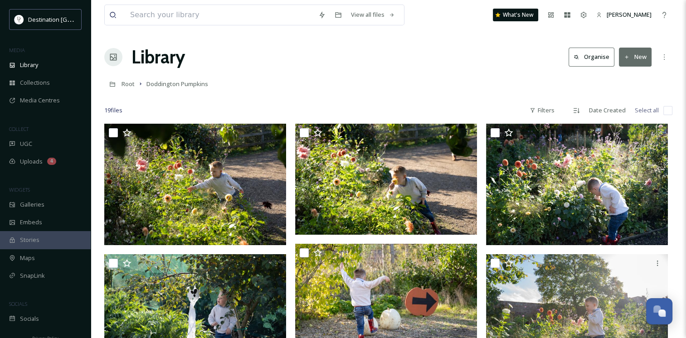
click at [670, 115] on div "19 file s Filters Date Created Select all" at bounding box center [388, 111] width 568 height 18
click at [667, 106] on input "checkbox" at bounding box center [668, 110] width 9 height 9
checkbox input "true"
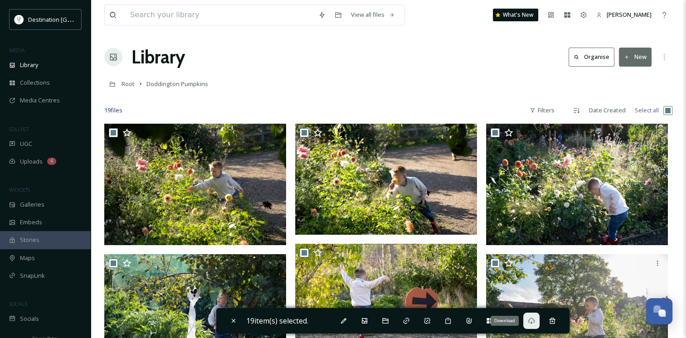
click at [531, 326] on div "Download" at bounding box center [531, 321] width 16 height 16
click at [192, 17] on input at bounding box center [220, 15] width 188 height 20
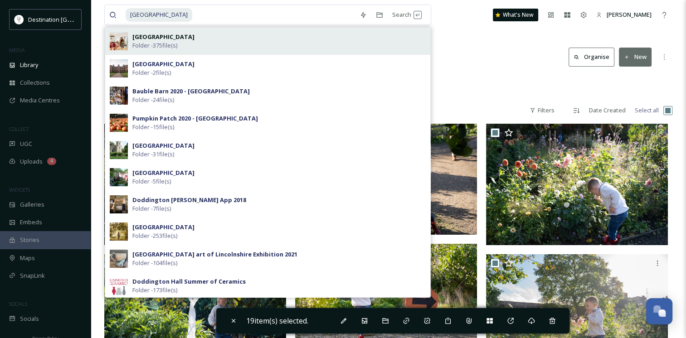
click at [296, 48] on div "[GEOGRAPHIC_DATA] Folder - 375 file(s)" at bounding box center [278, 41] width 293 height 17
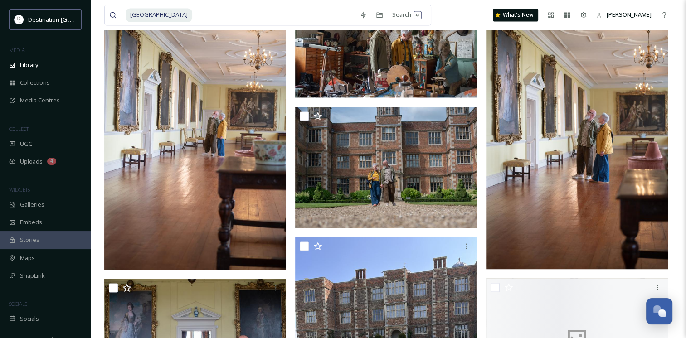
scroll to position [1451, 0]
